Goal: Task Accomplishment & Management: Use online tool/utility

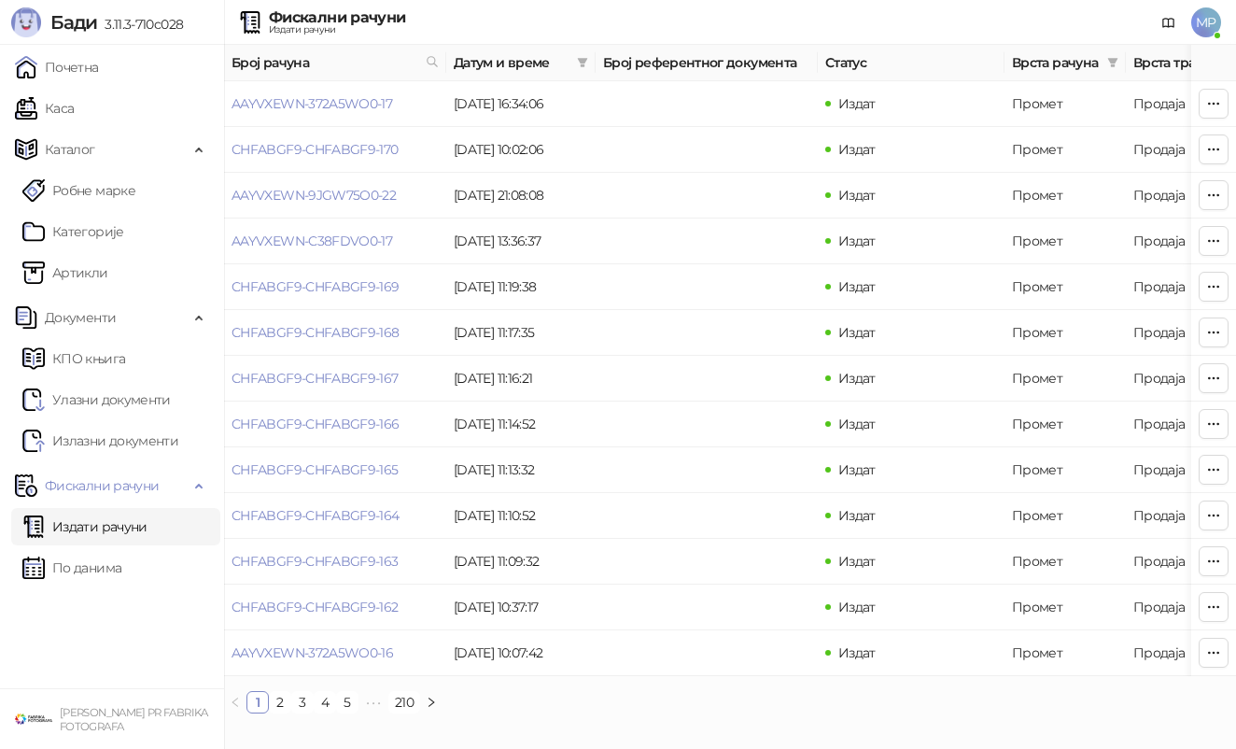
click at [145, 87] on ul "Почетна [PERSON_NAME] Робне марке [PERSON_NAME] Документи КПО књига Улазни доку…" at bounding box center [112, 366] width 224 height 643
click at [74, 97] on link "Каса" at bounding box center [44, 108] width 59 height 37
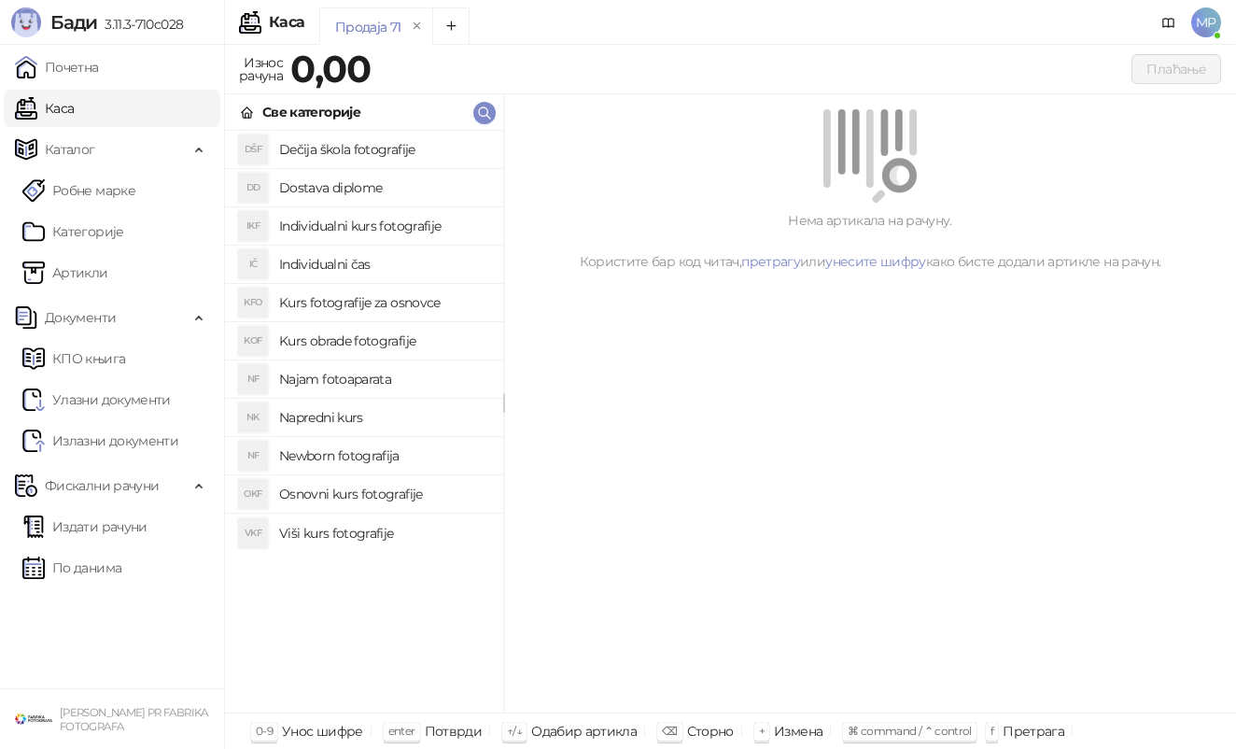
click at [397, 486] on h4 "Osnovni kurs fotografije" at bounding box center [383, 494] width 209 height 30
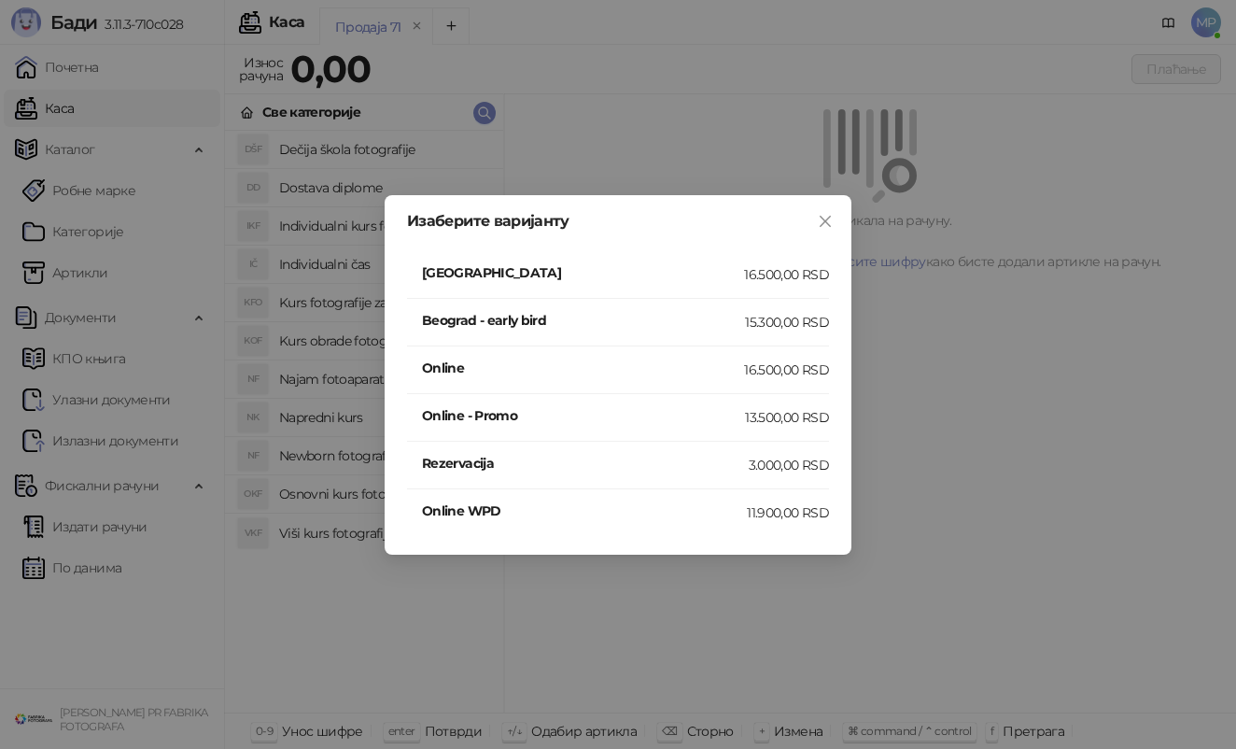
click at [524, 263] on h4 "[GEOGRAPHIC_DATA]" at bounding box center [583, 272] width 322 height 21
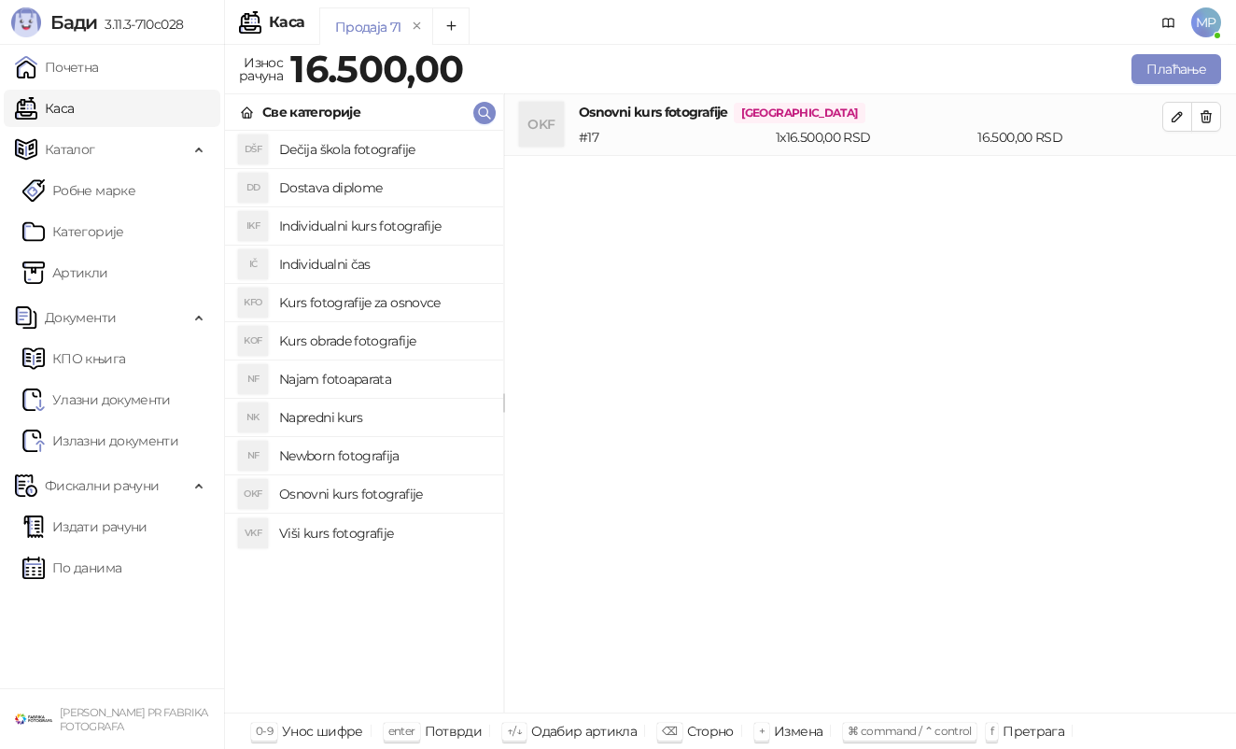
click at [374, 375] on h4 "Najam fotoaparata" at bounding box center [383, 379] width 209 height 30
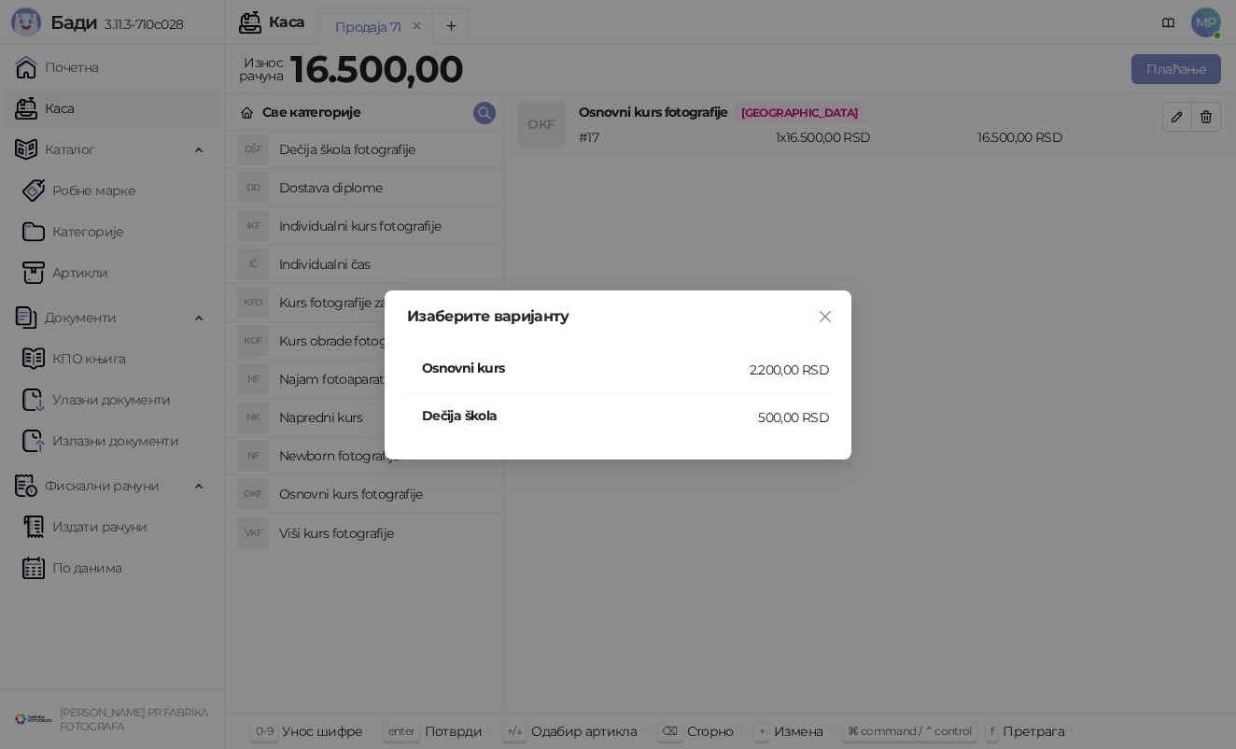
click at [500, 365] on h4 "Osnovni kurs" at bounding box center [586, 368] width 328 height 21
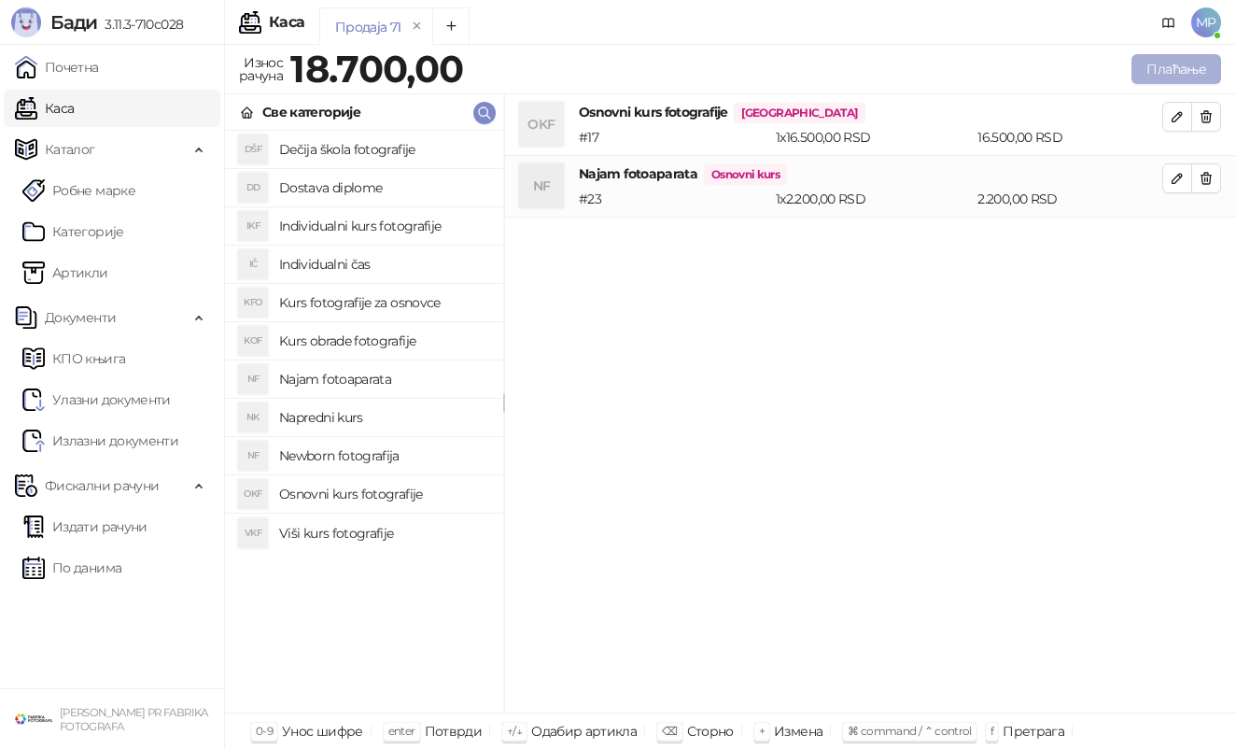
click at [1187, 71] on button "Плаћање" at bounding box center [1177, 69] width 90 height 30
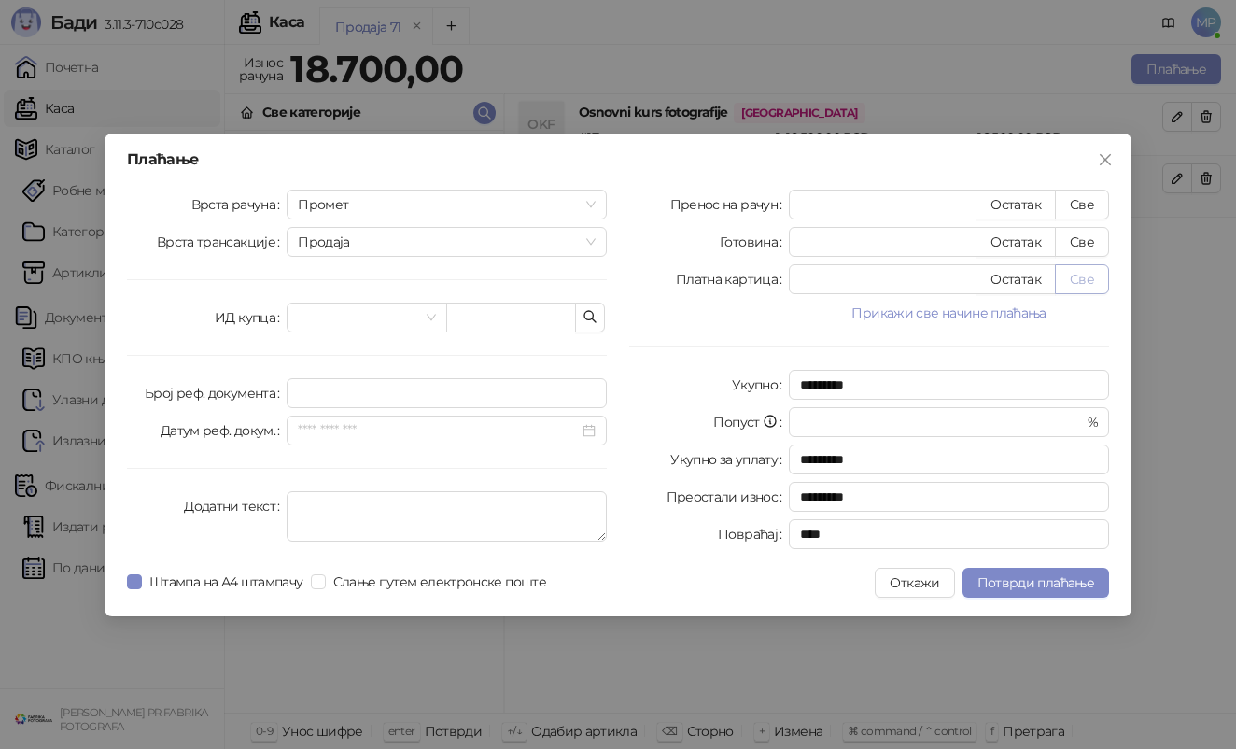
click at [1078, 277] on button "Све" at bounding box center [1082, 279] width 54 height 30
type input "*****"
type input "****"
click at [326, 580] on span at bounding box center [318, 581] width 15 height 15
click at [269, 580] on span "Штампа на А4 штампачу" at bounding box center [226, 581] width 169 height 21
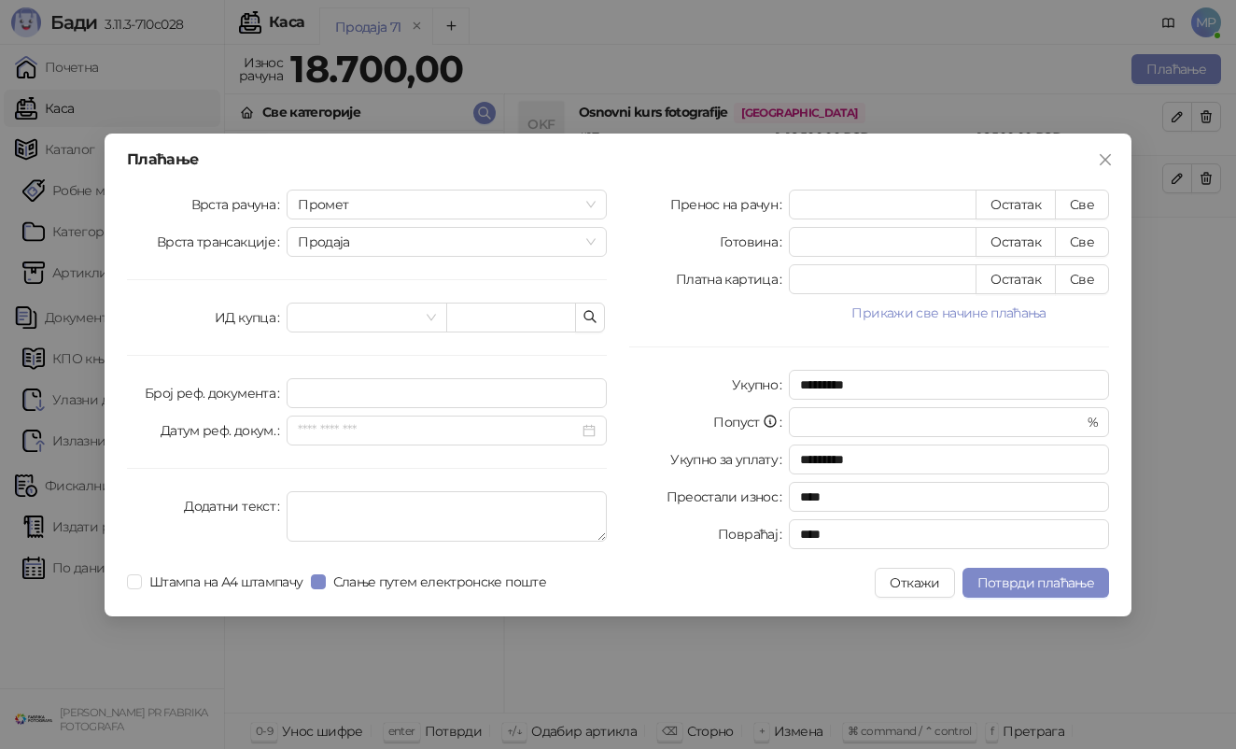
click at [1034, 598] on div "Плаћање Врста рачуна Промет Врста трансакције Продаја ИД купца Број реф. докуме…" at bounding box center [618, 375] width 1027 height 483
click at [1036, 584] on span "Потврди плаћање" at bounding box center [1036, 582] width 117 height 17
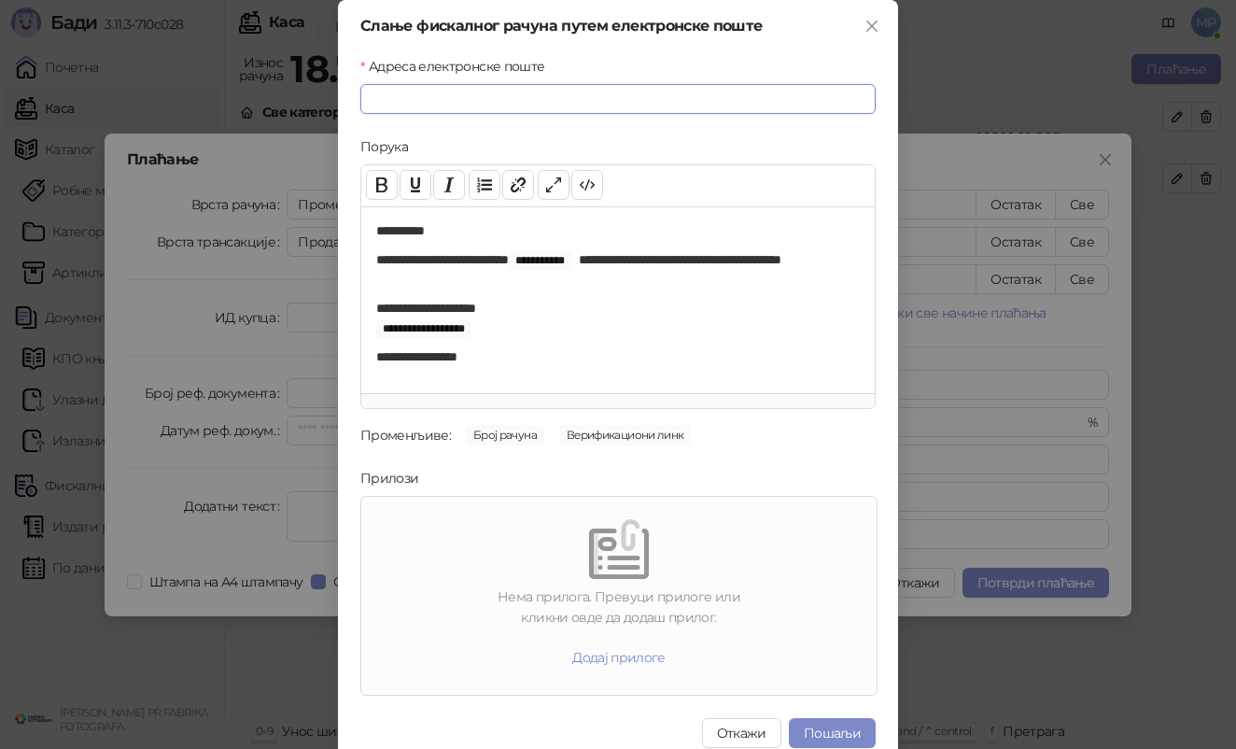
click at [729, 94] on input "Адреса електронске поште" at bounding box center [617, 99] width 515 height 30
paste input "**********"
type input "**********"
click at [813, 734] on button "Пошаљи" at bounding box center [832, 733] width 87 height 30
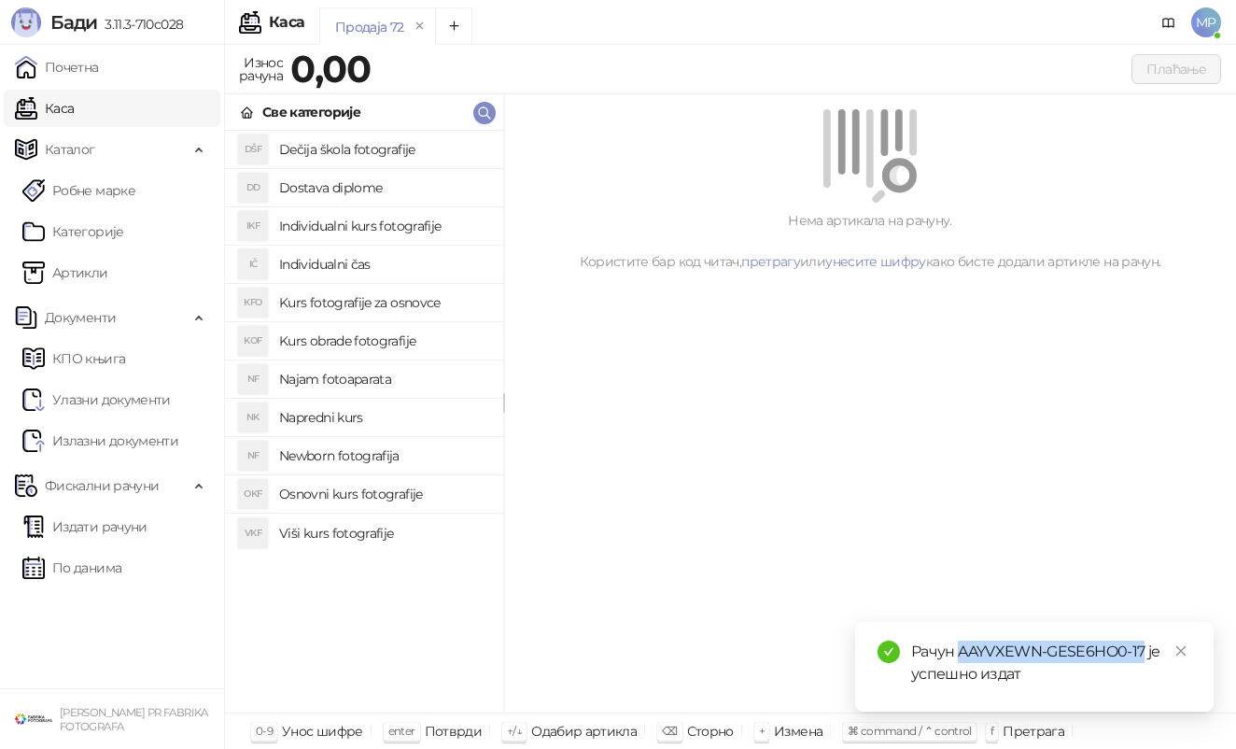
drag, startPoint x: 961, startPoint y: 649, endPoint x: 1144, endPoint y: 644, distance: 183.1
click at [1144, 644] on div "Рачун AAYVXEWN-GESE6HO0-17 је успешно издат" at bounding box center [1051, 663] width 280 height 45
copy div "AAYVXEWN-GESE6HO0-17"
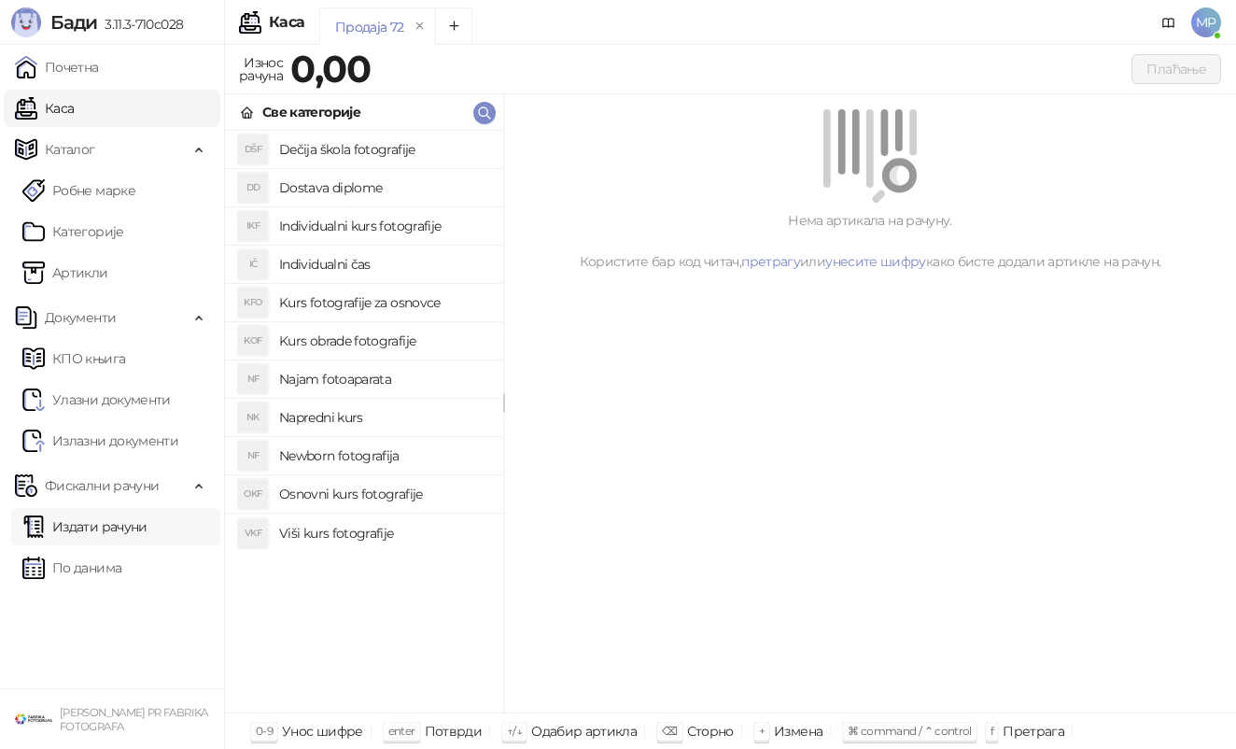
click at [129, 525] on link "Издати рачуни" at bounding box center [84, 526] width 125 height 37
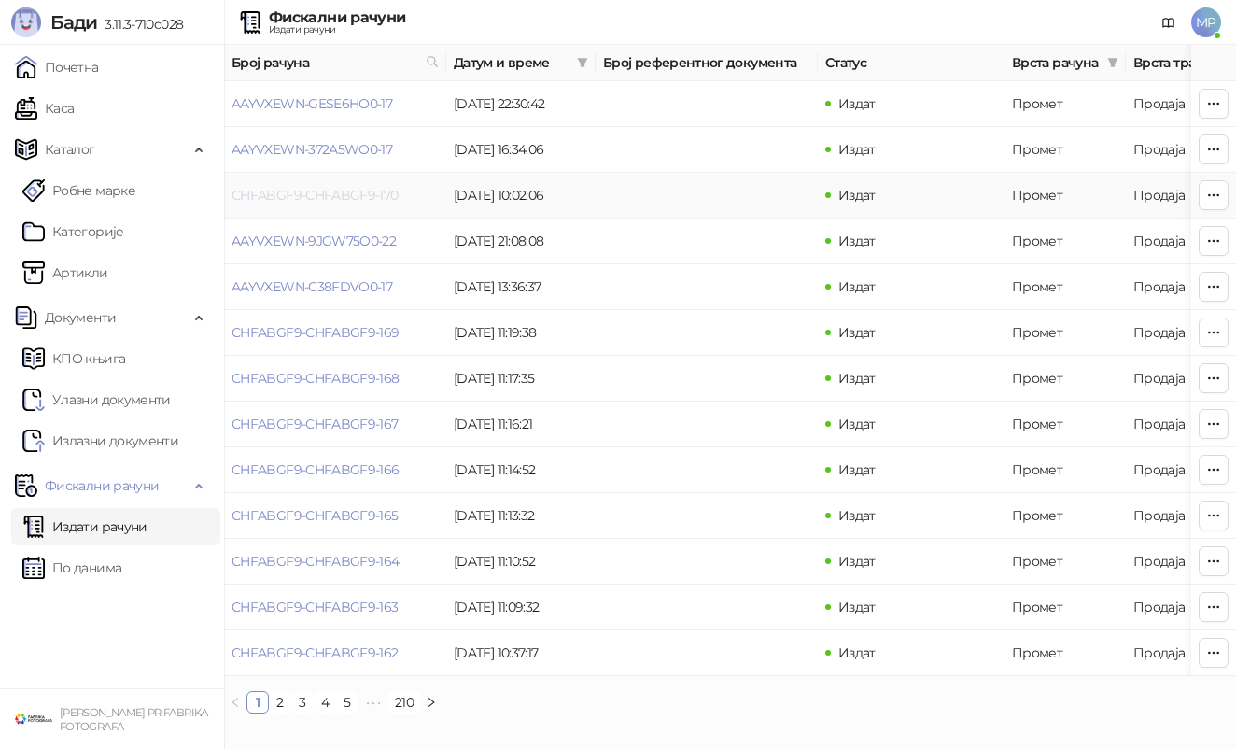
click at [344, 196] on link "CHFABGF9-CHFABGF9-170" at bounding box center [315, 195] width 167 height 17
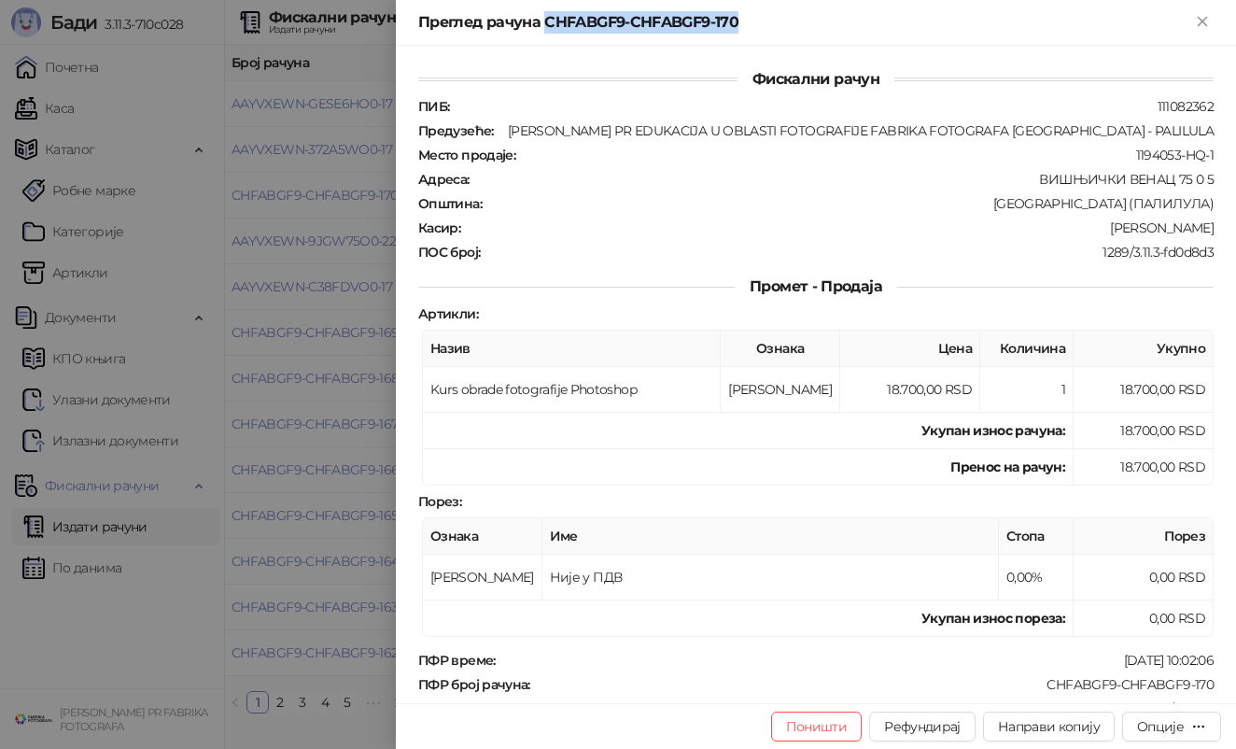
drag, startPoint x: 749, startPoint y: 18, endPoint x: 544, endPoint y: 25, distance: 204.6
click at [544, 25] on div "Преглед рачуна CHFABGF9-CHFABGF9-170" at bounding box center [804, 22] width 773 height 22
copy div "CHFABGF9-CHFABGF9-170"
